Goal: Task Accomplishment & Management: Manage account settings

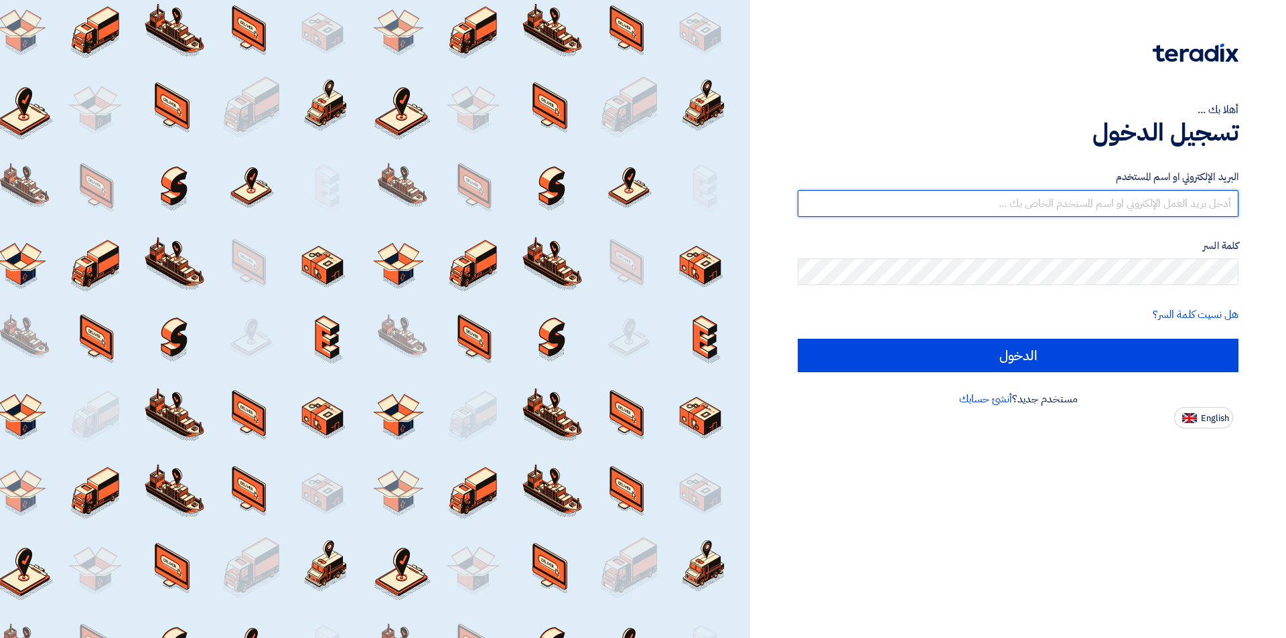
drag, startPoint x: 1105, startPoint y: 207, endPoint x: 1104, endPoint y: 215, distance: 8.1
click at [1105, 207] on input "text" at bounding box center [1018, 203] width 441 height 27
type input "[EMAIL_ADDRESS][DOMAIN_NAME]"
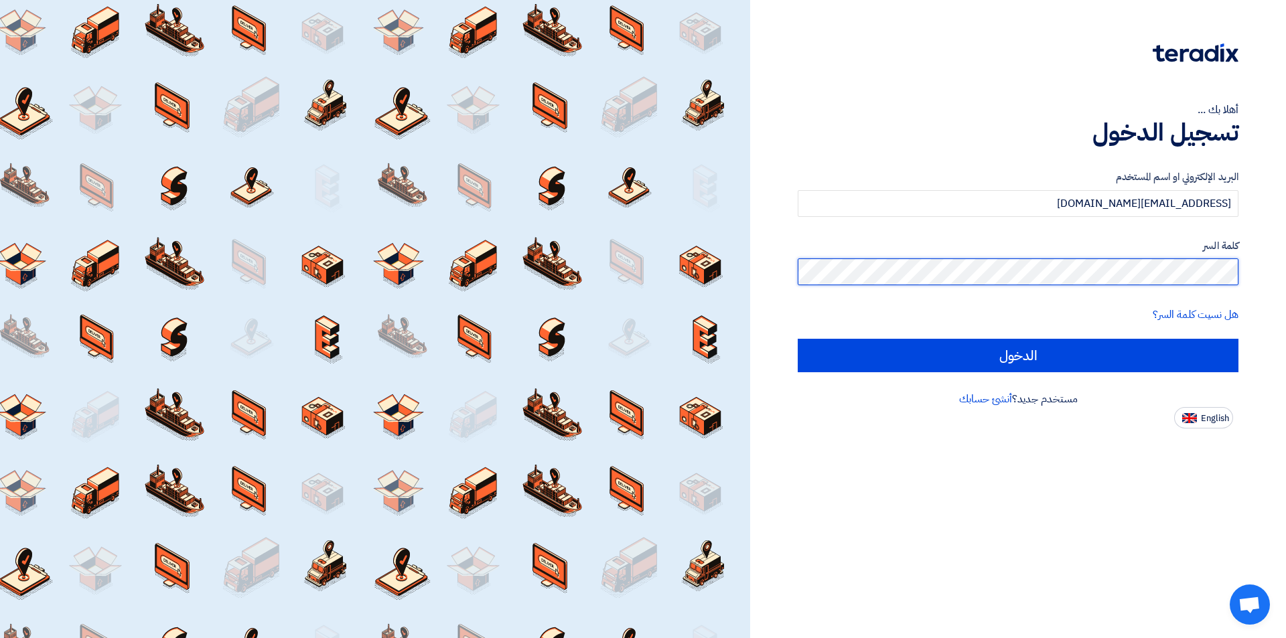
click at [798, 339] on input "الدخول" at bounding box center [1018, 355] width 441 height 33
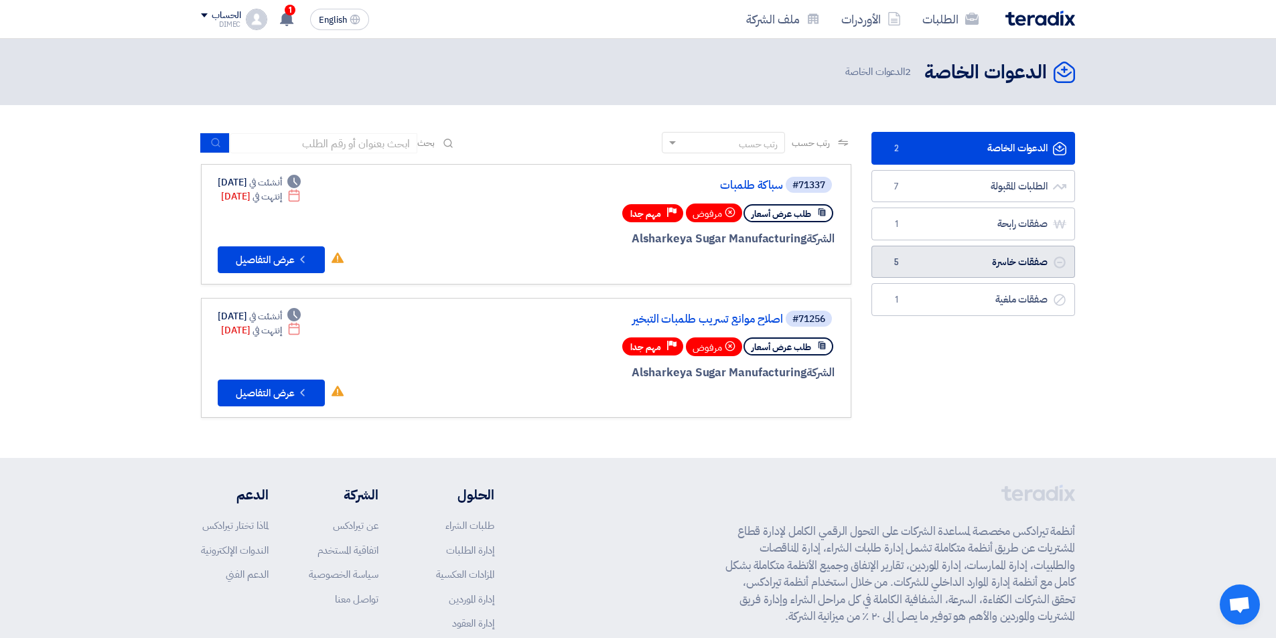
click at [990, 268] on link "صفقات خاسرة صفقات خاسرة 5" at bounding box center [973, 262] width 204 height 33
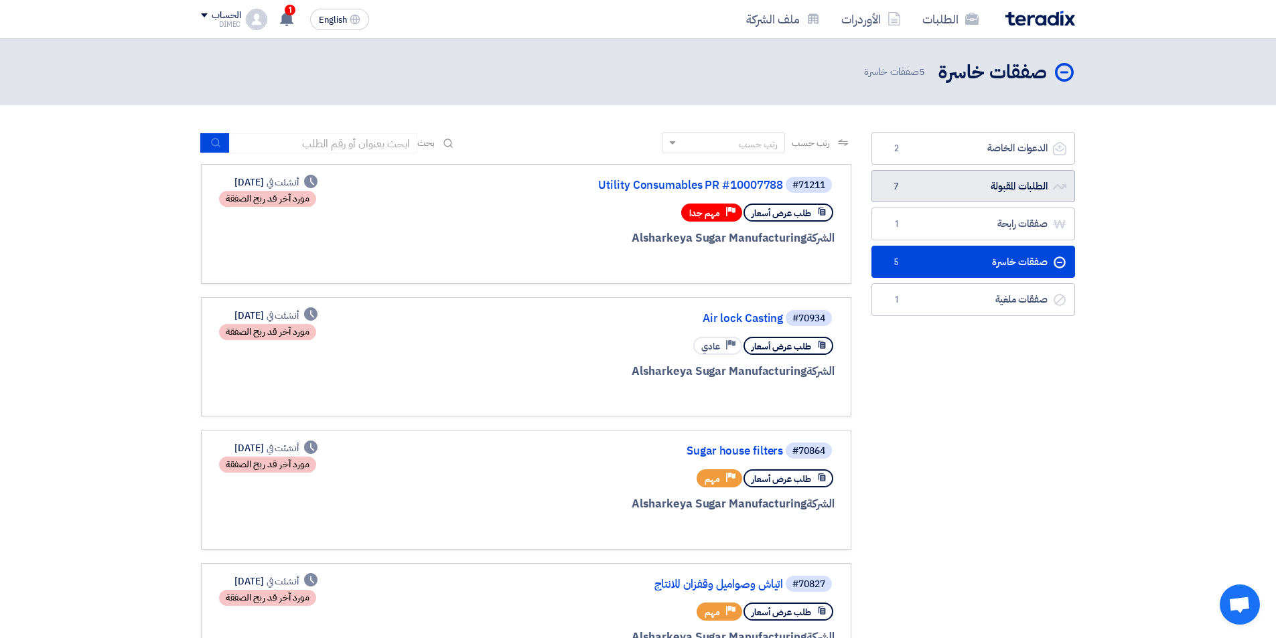
click at [996, 182] on link "الطلبات المقبولة الطلبات المقبولة 7" at bounding box center [973, 186] width 204 height 33
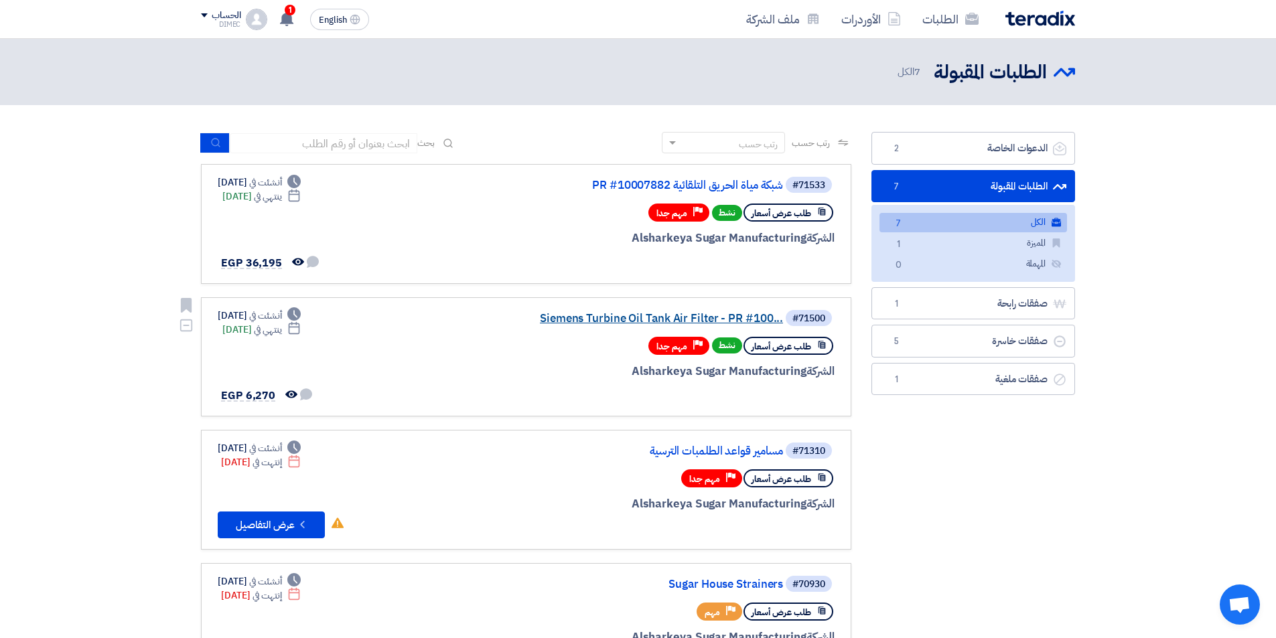
click at [720, 322] on link "Siemens Turbine Oil Tank Air Filter - PR #100..." at bounding box center [649, 319] width 268 height 12
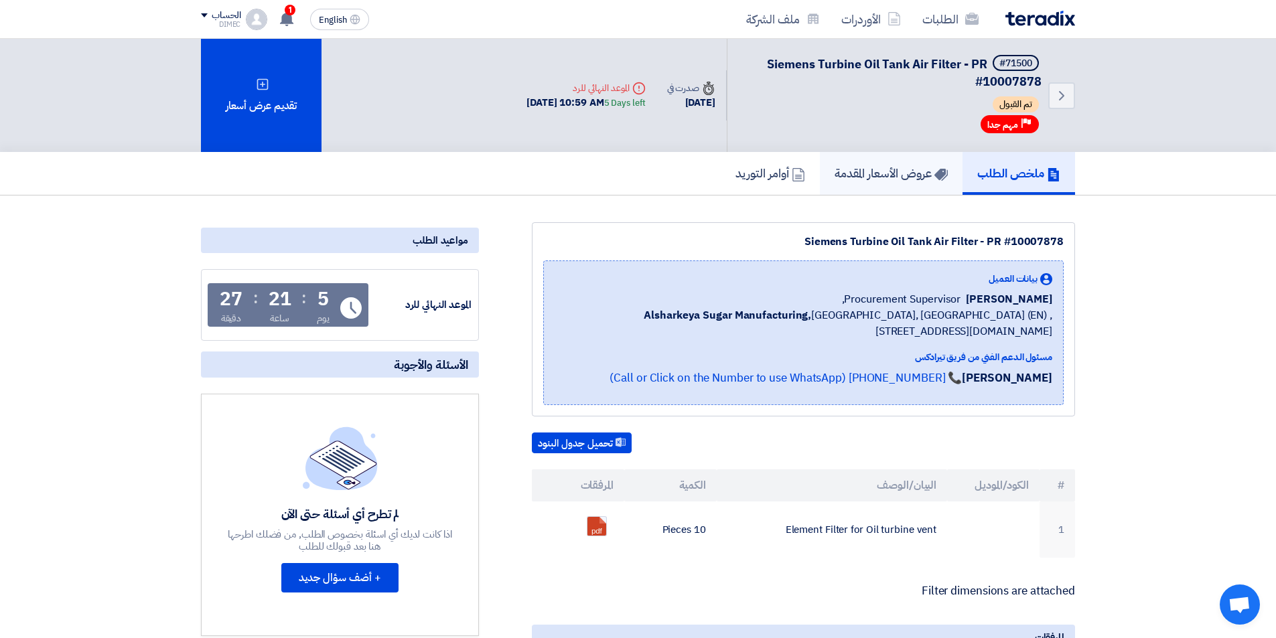
click at [851, 156] on link "عروض الأسعار المقدمة" at bounding box center [891, 173] width 143 height 43
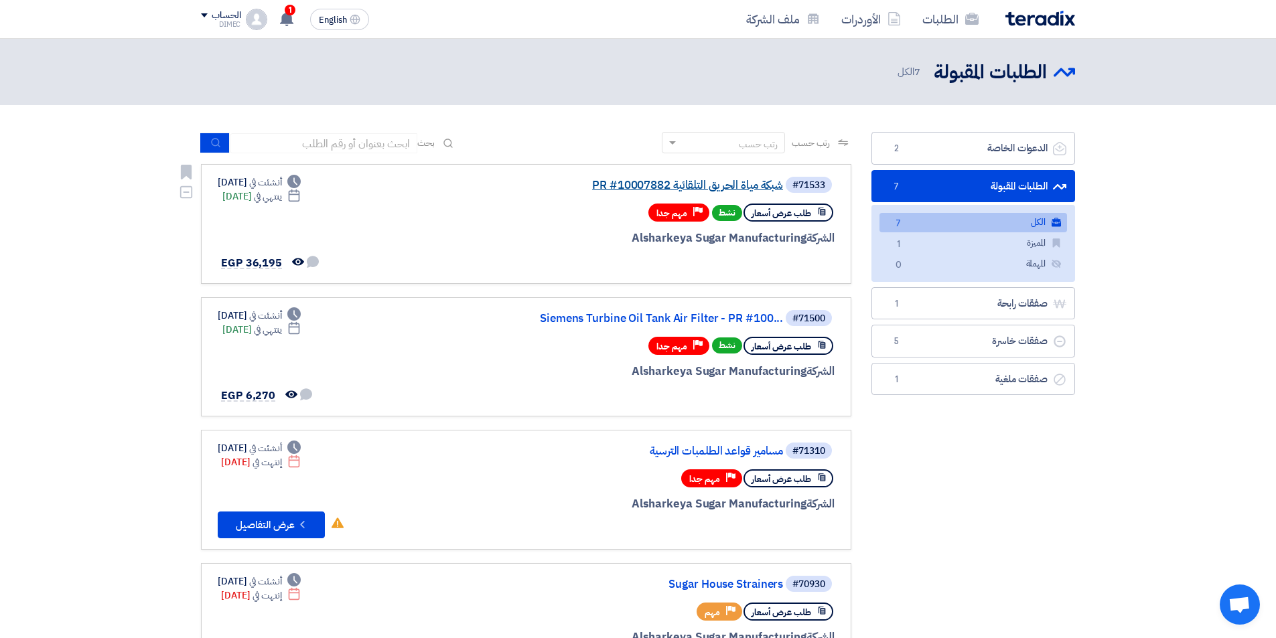
click at [645, 184] on link "شبكة مياة الحريق التلقائية PR #10007882" at bounding box center [649, 186] width 268 height 12
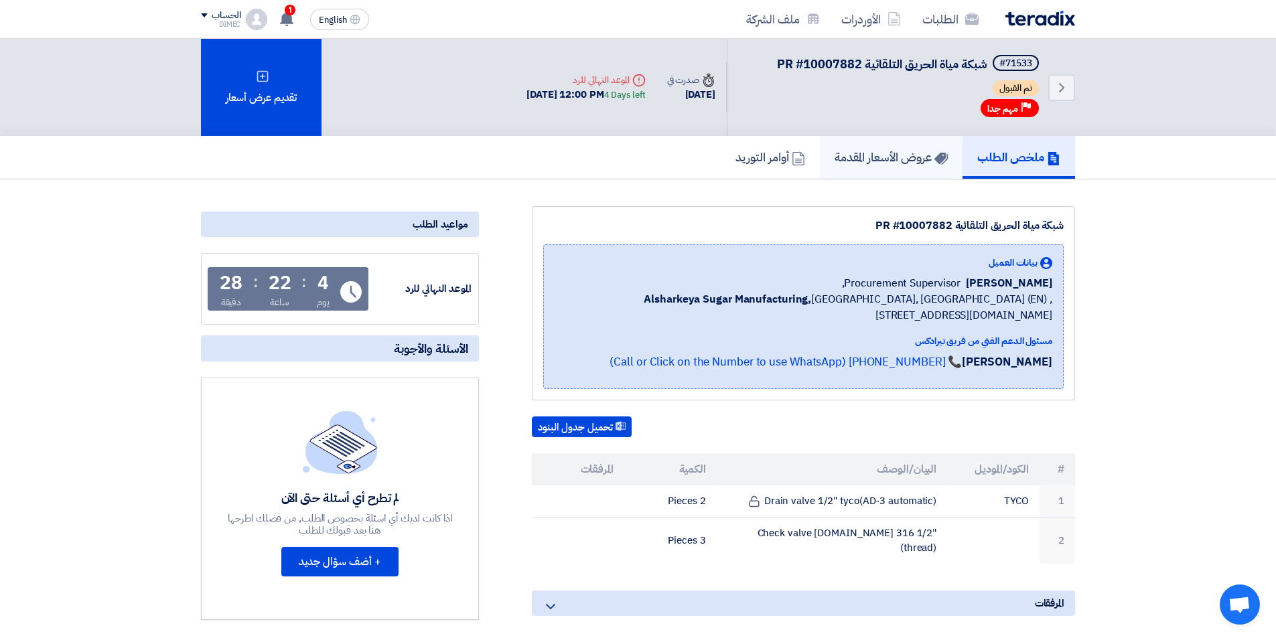
click at [850, 154] on h5 "عروض الأسعار المقدمة" at bounding box center [891, 156] width 113 height 15
